Goal: Navigation & Orientation: Find specific page/section

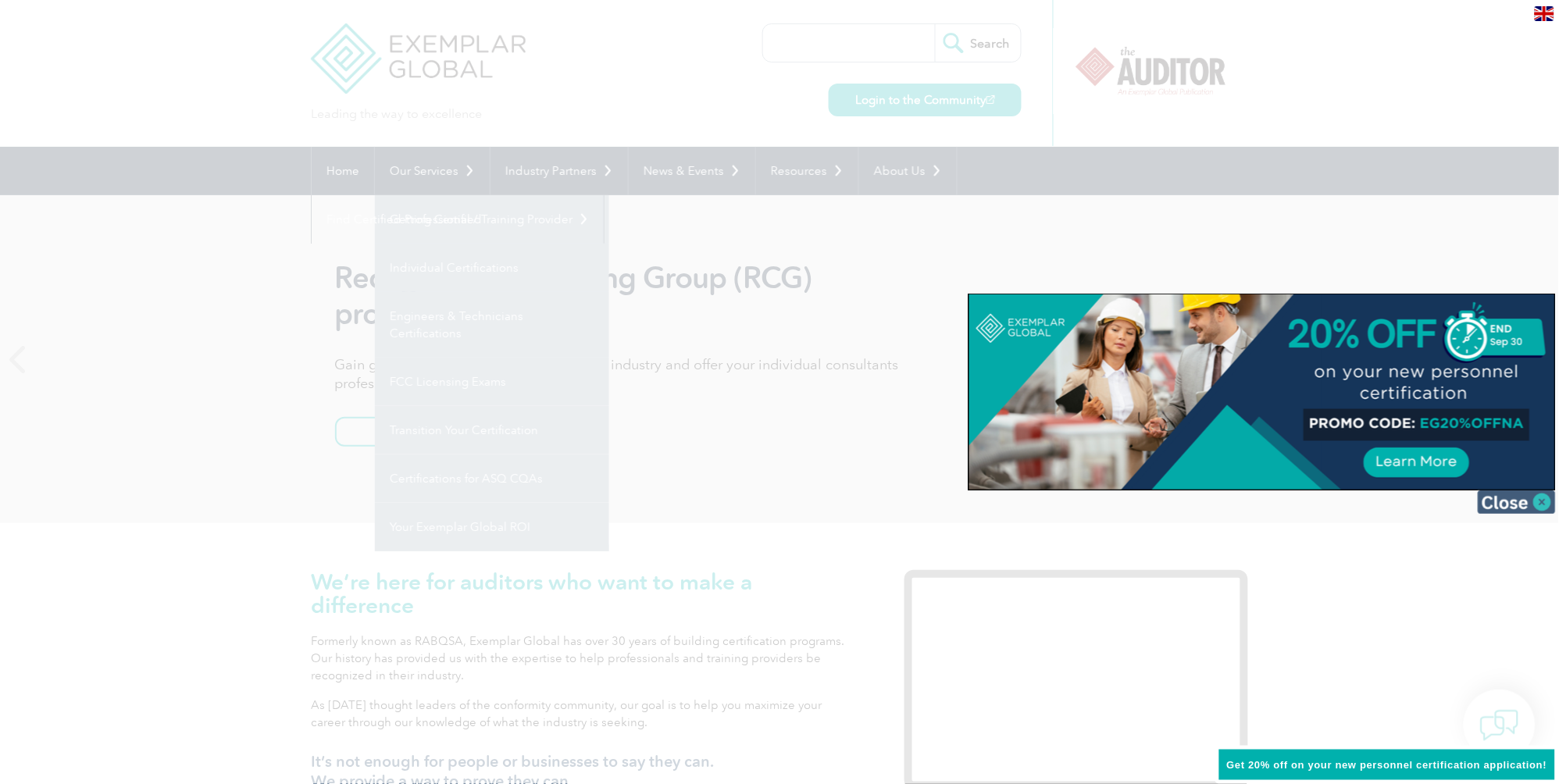
click at [1533, 497] on img at bounding box center [1516, 501] width 78 height 23
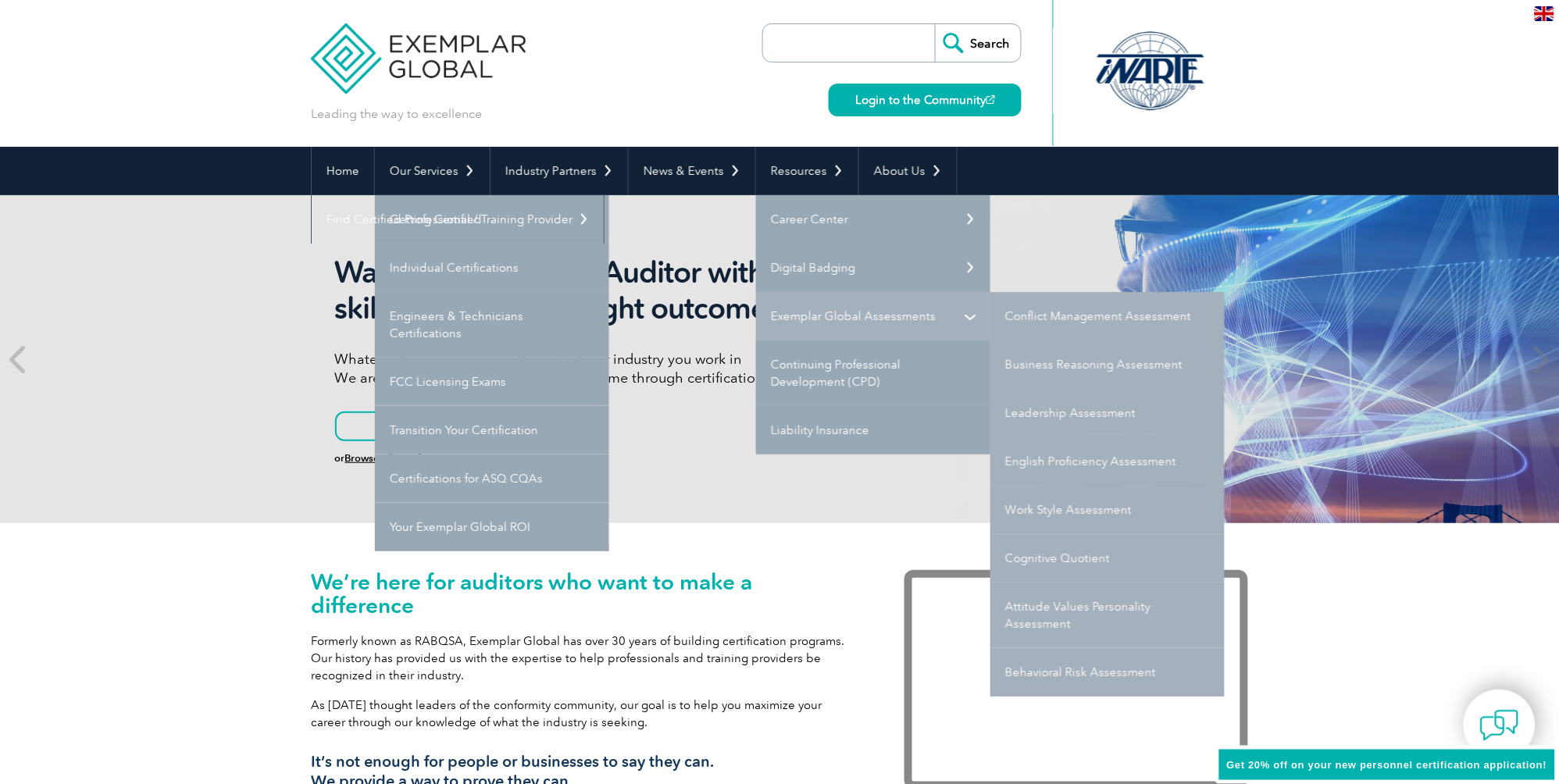
click at [842, 313] on link "Exemplar Global Assessments" at bounding box center [873, 316] width 234 height 48
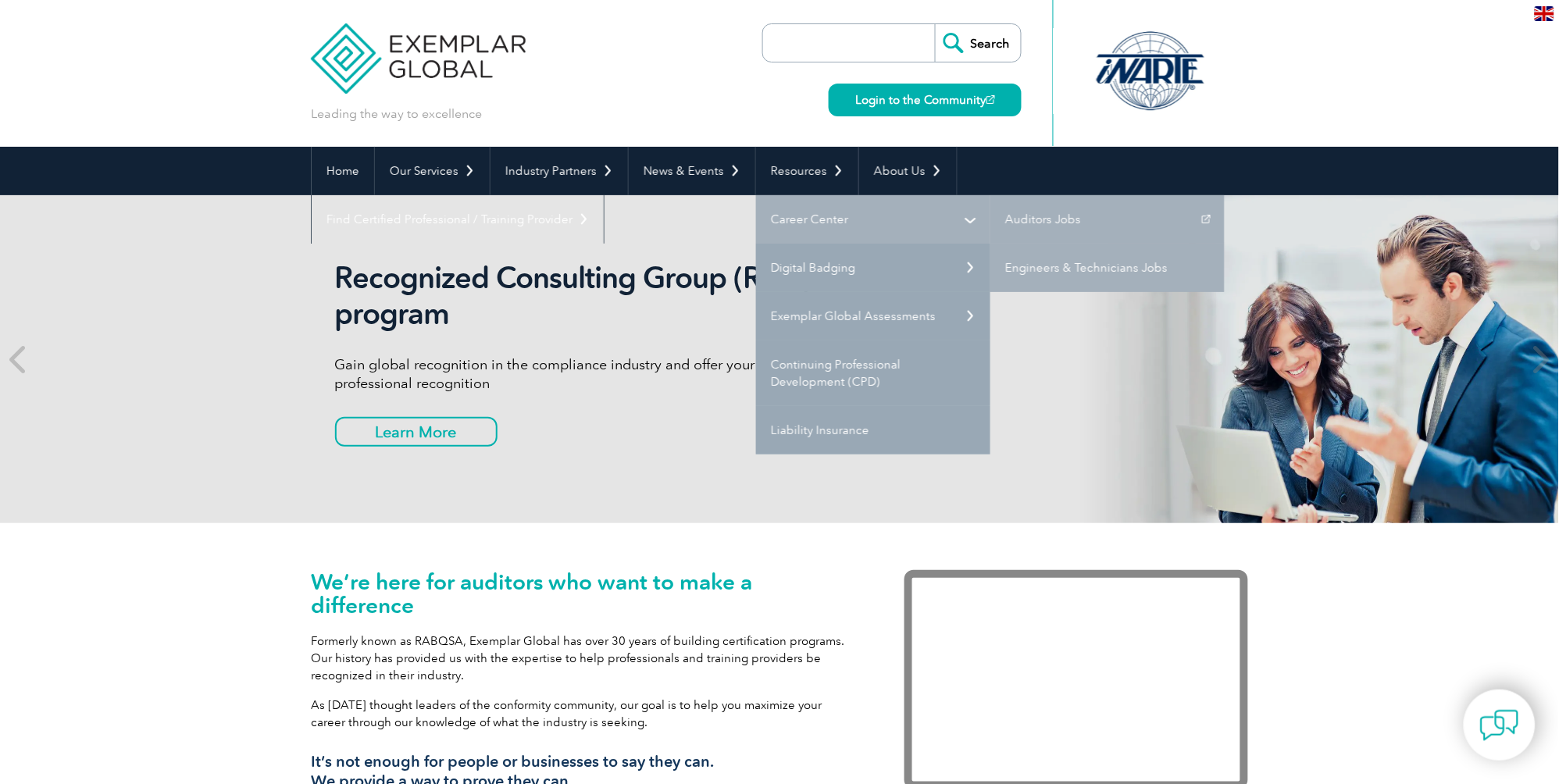
click at [907, 221] on link "Career Center" at bounding box center [873, 220] width 234 height 48
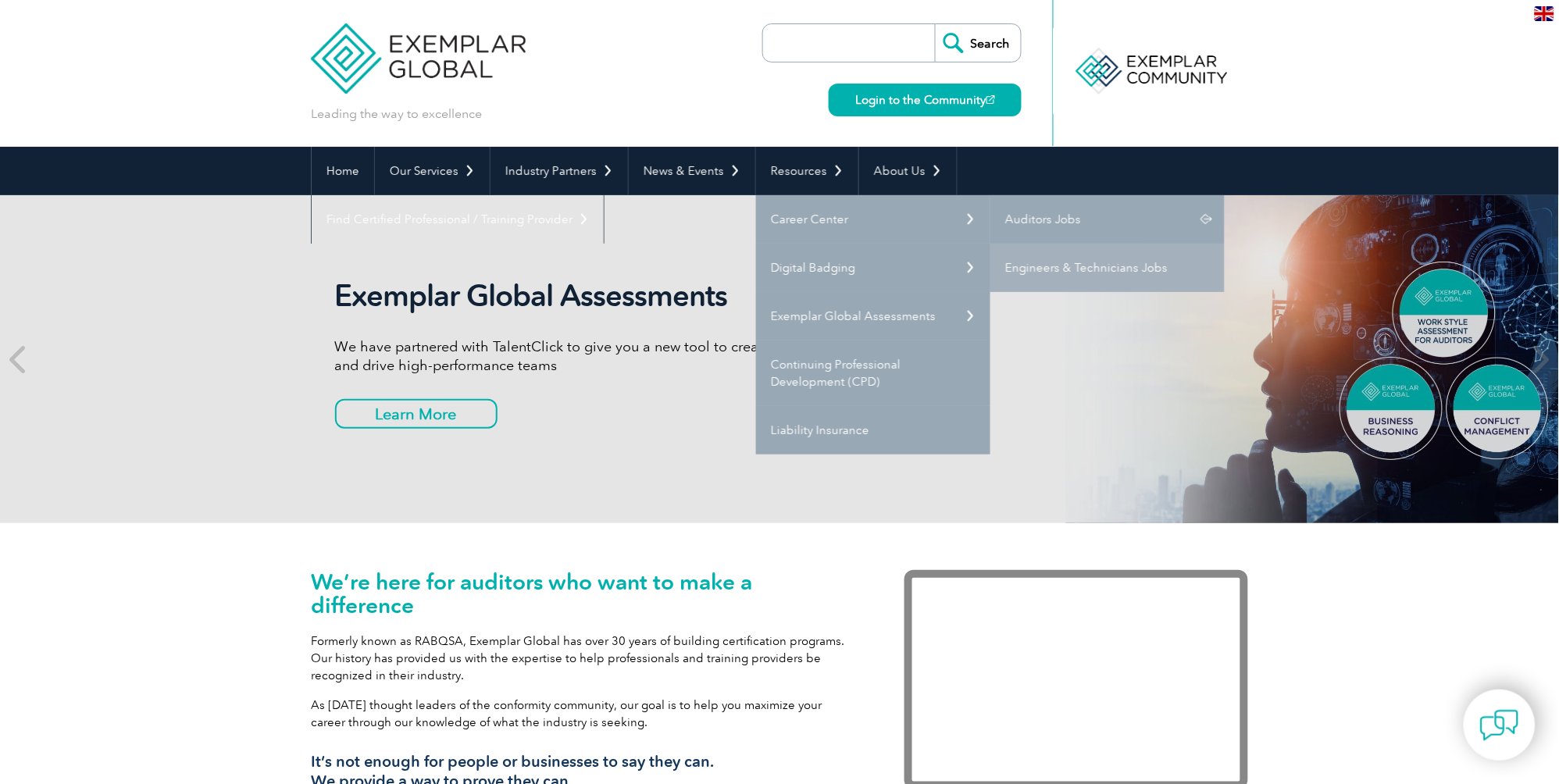
click at [1036, 222] on link "Auditors Jobs" at bounding box center [1107, 220] width 234 height 48
